Goal: Task Accomplishment & Management: Complete application form

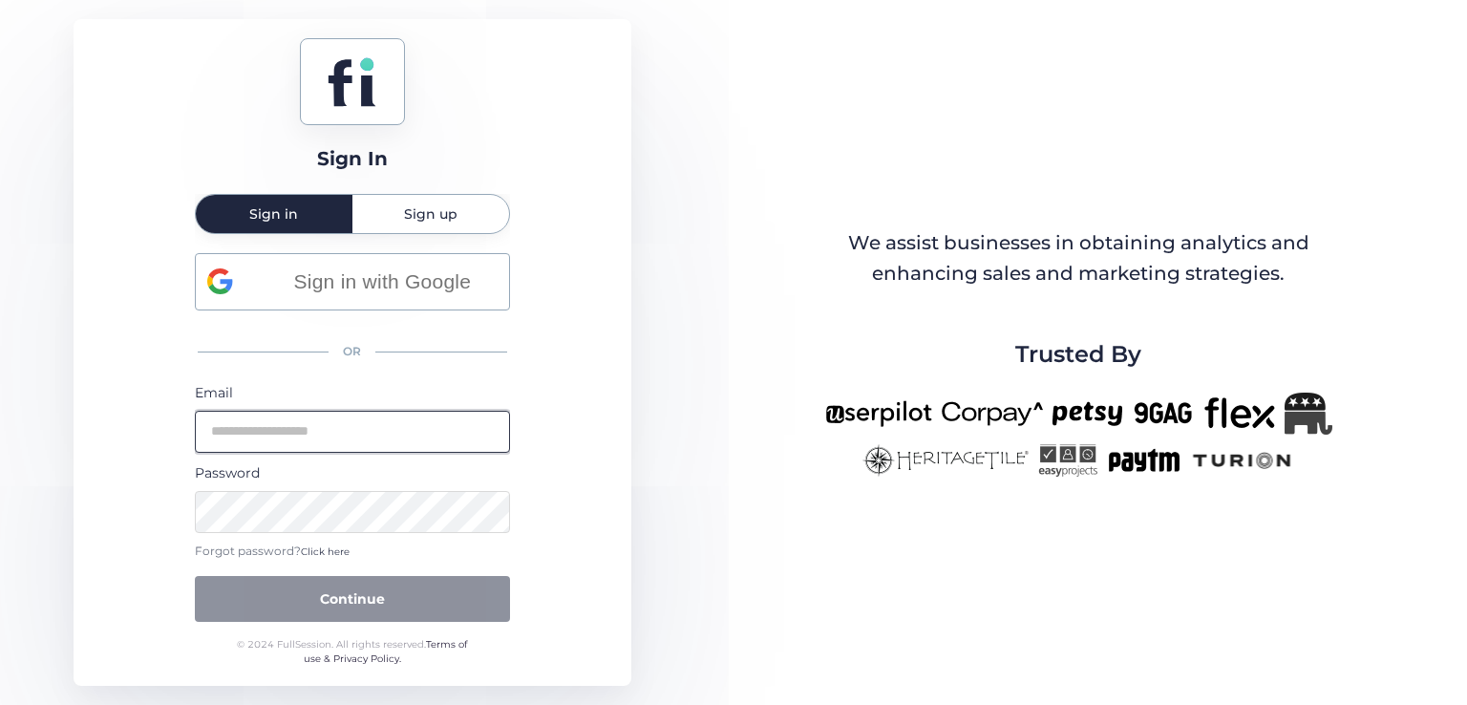
click at [355, 432] on input "email" at bounding box center [352, 432] width 315 height 42
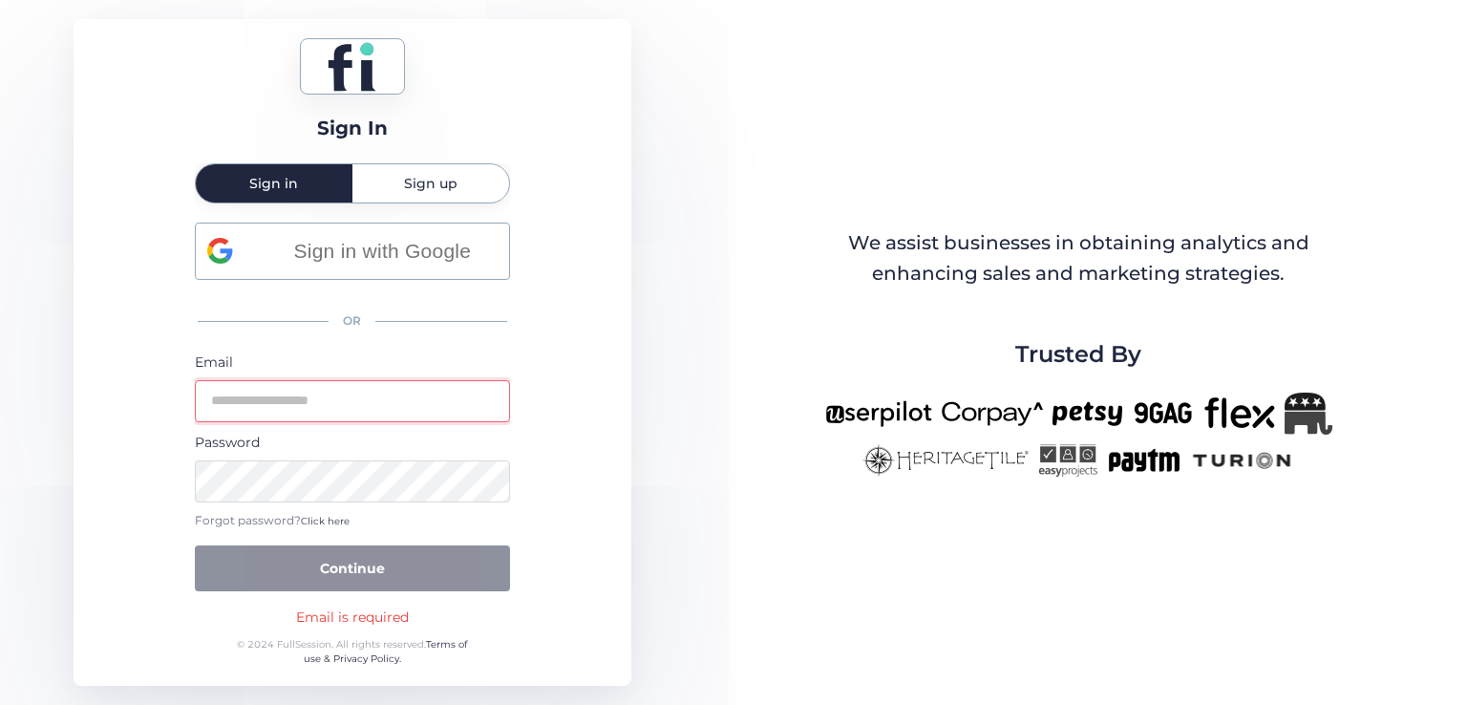
click at [549, 244] on div "Sign In Sign in Sign up Sign in with Google OR Email Password Forgot password? …" at bounding box center [353, 352] width 558 height 667
drag, startPoint x: 411, startPoint y: 619, endPoint x: 351, endPoint y: 622, distance: 59.3
click at [351, 622] on div "Sign In Sign in Sign up Sign in with Google OR Email Password Forgot password? …" at bounding box center [353, 352] width 558 height 667
click at [344, 615] on div "Email is required" at bounding box center [352, 616] width 113 height 21
click at [319, 619] on div "Email is required" at bounding box center [352, 616] width 113 height 21
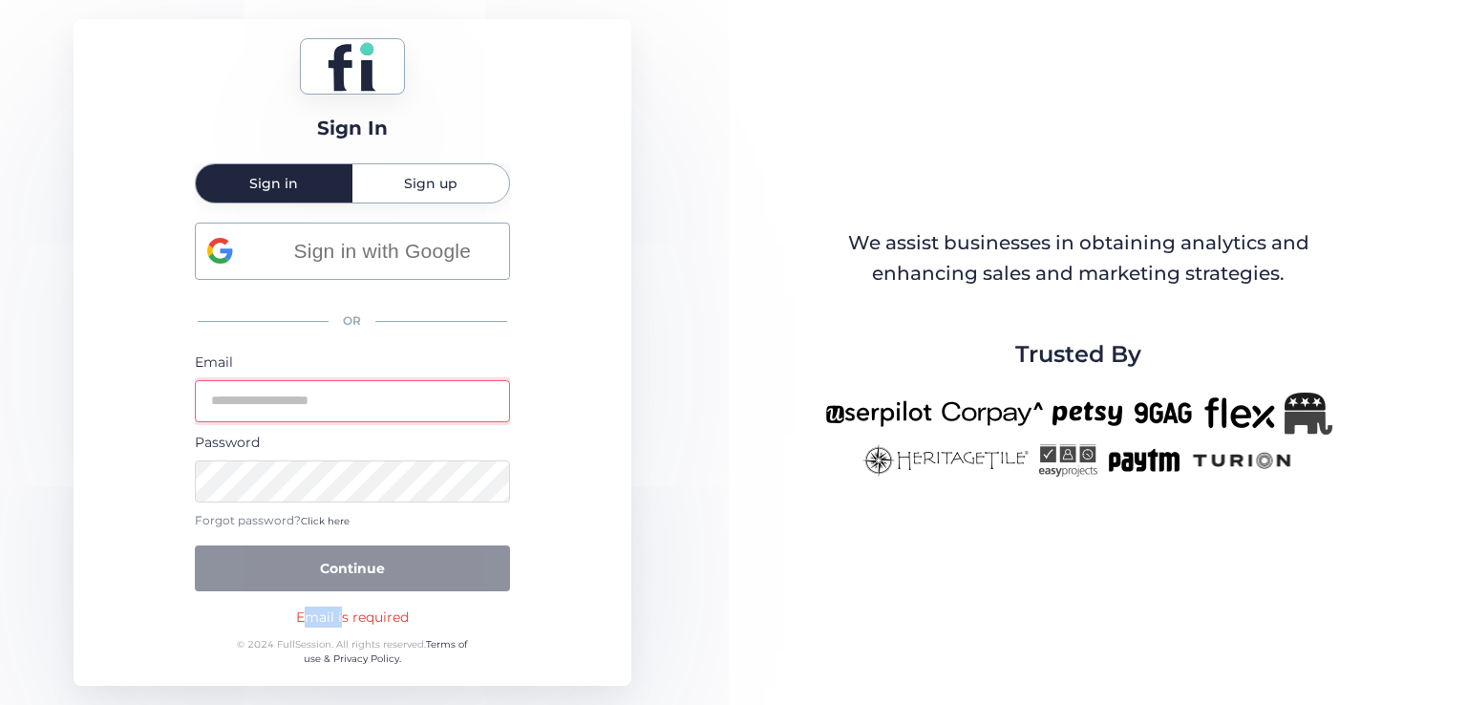
click at [319, 619] on div "Email is required" at bounding box center [352, 616] width 113 height 21
click at [344, 619] on div "Email is required" at bounding box center [352, 616] width 113 height 21
click at [388, 614] on div "Email is required" at bounding box center [352, 616] width 113 height 21
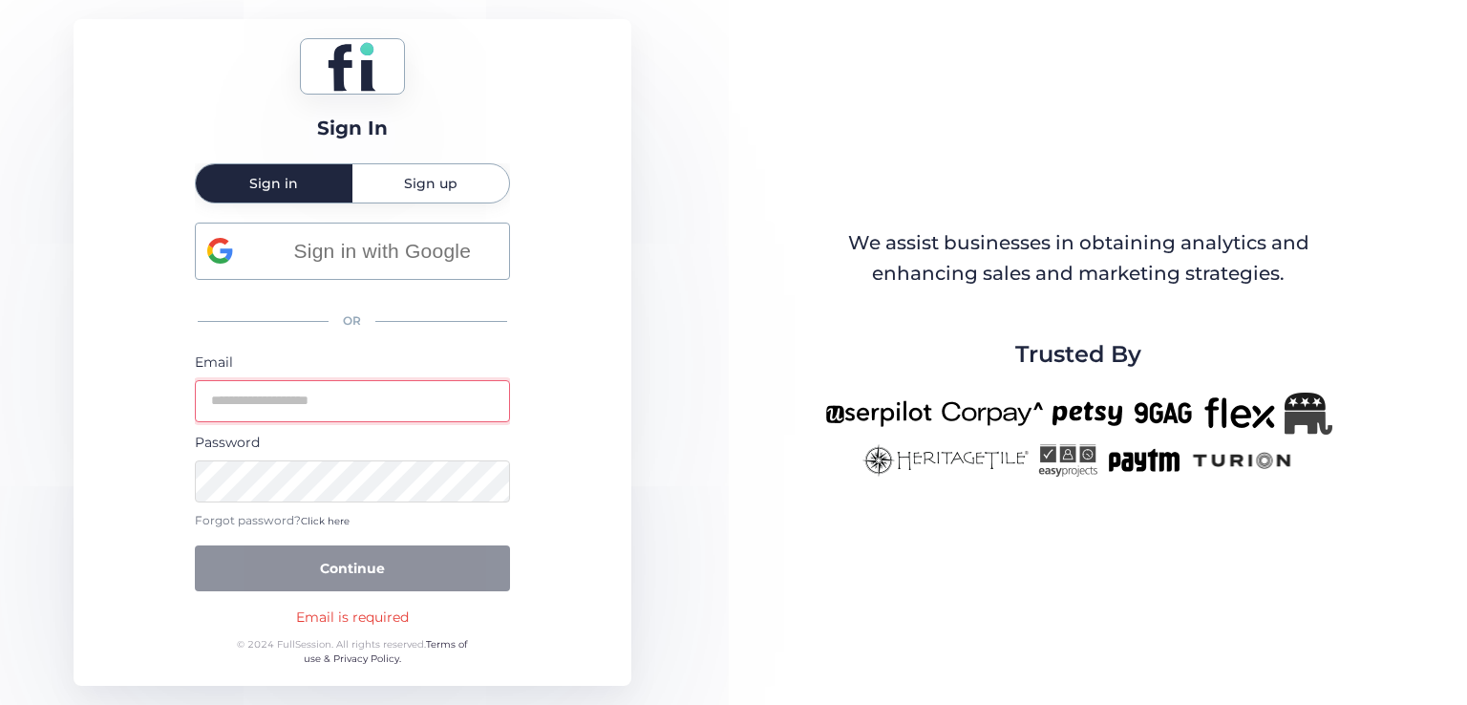
click at [528, 499] on div "Sign In Sign in Sign up Sign in with Google OR Email Password Forgot password? …" at bounding box center [353, 352] width 558 height 667
click at [337, 255] on span "Sign in with Google" at bounding box center [382, 251] width 230 height 32
